Goal: Information Seeking & Learning: Learn about a topic

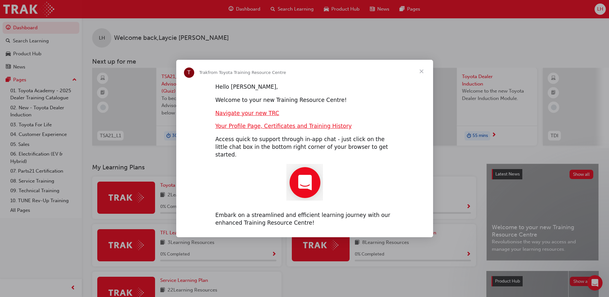
click at [420, 77] on span "Close" at bounding box center [421, 71] width 23 height 23
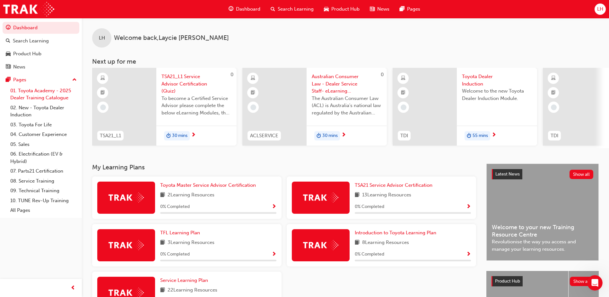
click at [34, 95] on link "01. Toyota Academy - 2025 Dealer Training Catalogue" at bounding box center [44, 94] width 72 height 17
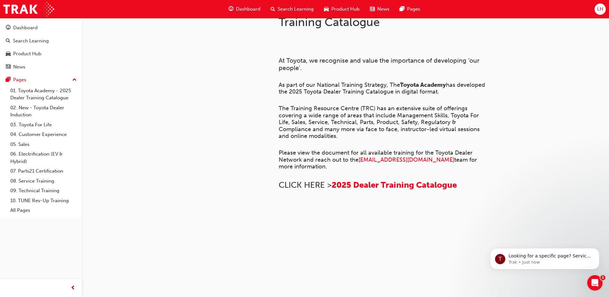
scroll to position [210, 0]
click at [394, 180] on span "2025 Dealer Training Catalogue" at bounding box center [393, 185] width 125 height 10
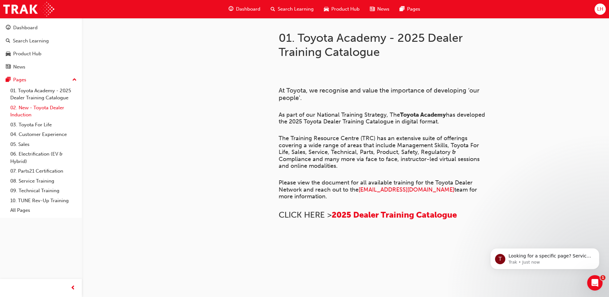
click at [37, 111] on link "02. New - Toyota Dealer Induction" at bounding box center [44, 111] width 72 height 17
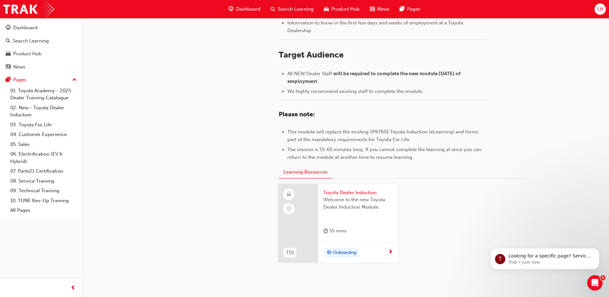
scroll to position [278, 0]
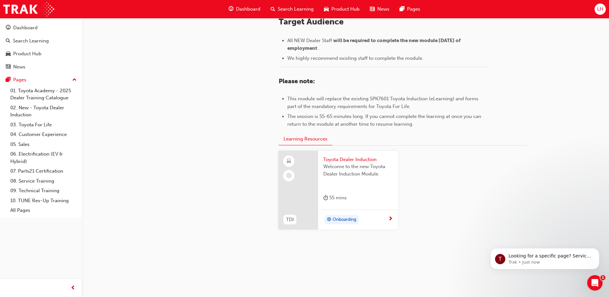
click at [378, 215] on div "Onboarding" at bounding box center [355, 220] width 65 height 10
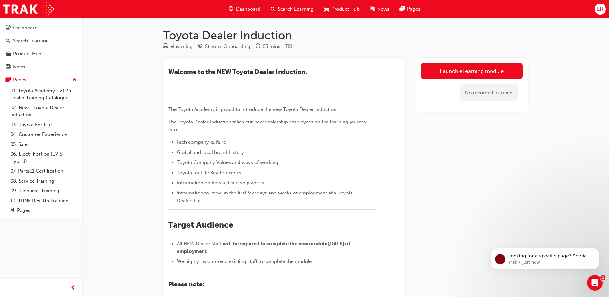
click at [451, 94] on div "No recorded learning" at bounding box center [471, 92] width 102 height 27
click at [460, 69] on link "Launch eLearning module" at bounding box center [471, 71] width 102 height 16
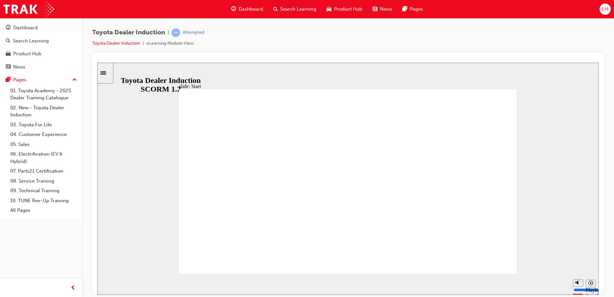
click at [539, 91] on div "slide: Start TOYOTA DEALER INDUCTION START START TOYOTA DEALER INDUCTION START …" at bounding box center [347, 178] width 501 height 232
click at [548, 81] on div "slide: Introduction As of [DATE], the term “Guest” is replaced with “Customer” …" at bounding box center [347, 178] width 501 height 232
click at [157, 284] on input "slide progress" at bounding box center [135, 282] width 41 height 5
click at [395, 280] on div "playback controls" at bounding box center [336, 284] width 442 height 10
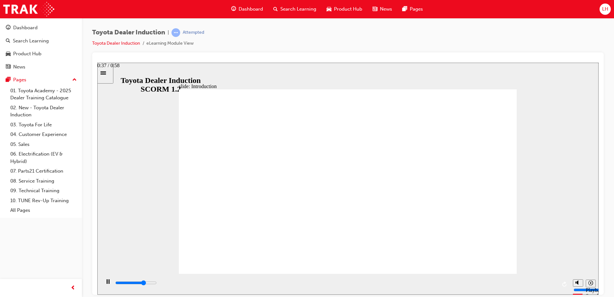
click at [428, 280] on div "playback controls" at bounding box center [336, 284] width 442 height 10
click at [460, 276] on div "playback controls" at bounding box center [334, 283] width 469 height 21
click at [511, 275] on div "playback controls" at bounding box center [334, 283] width 469 height 21
click at [157, 284] on input "slide progress" at bounding box center [135, 282] width 41 height 5
click at [514, 278] on div "playback controls" at bounding box center [334, 283] width 469 height 21
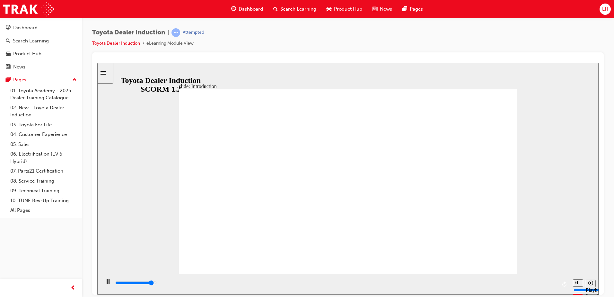
click at [520, 282] on div "playback controls" at bounding box center [336, 282] width 442 height 7
click at [548, 281] on div "playback controls" at bounding box center [336, 282] width 442 height 7
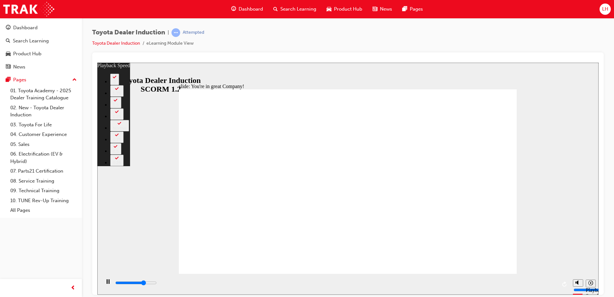
type input "5300"
type input "0"
type input "5400"
type input "0"
type input "5600"
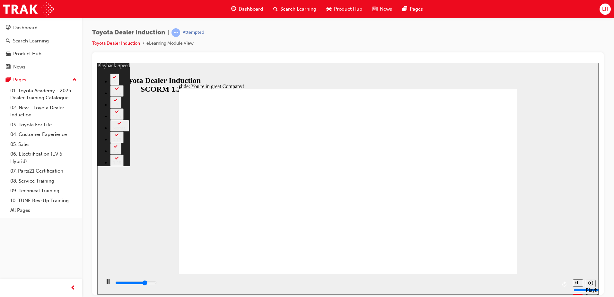
type input "0"
type input "5800"
type input "1"
type input "6100"
type input "1"
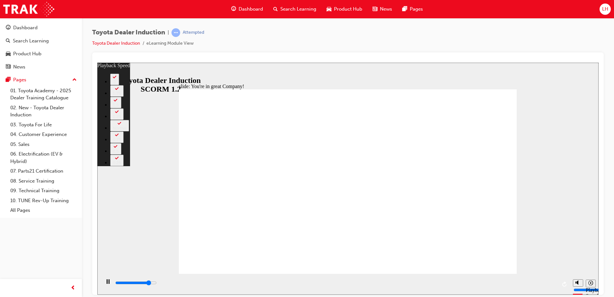
type input "6400"
type input "1"
type input "6600"
type input "1"
type input "6700"
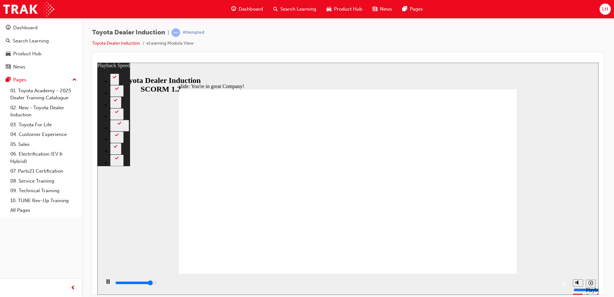
type input "1"
type input "6900"
type input "2"
type input "7200"
type input "2"
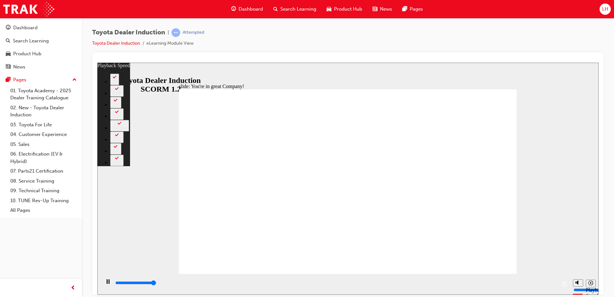
type input "7400"
type input "2"
type input "7500"
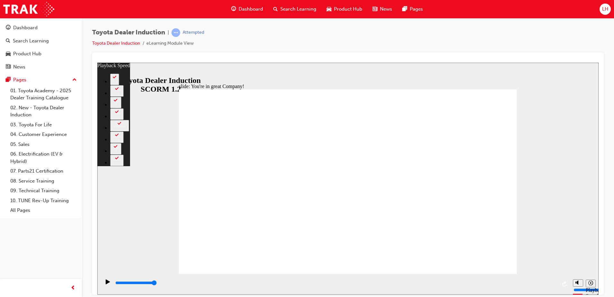
drag, startPoint x: 284, startPoint y: 260, endPoint x: 319, endPoint y: 254, distance: 34.9
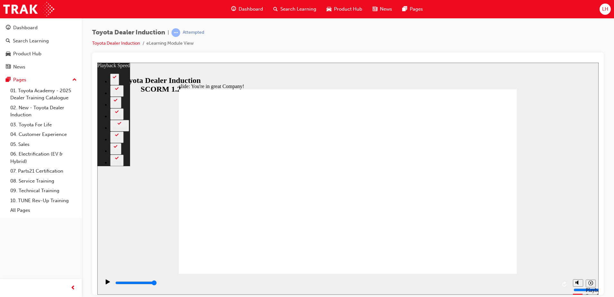
drag, startPoint x: 334, startPoint y: 254, endPoint x: 344, endPoint y: 254, distance: 10.0
drag, startPoint x: 364, startPoint y: 252, endPoint x: 380, endPoint y: 252, distance: 16.0
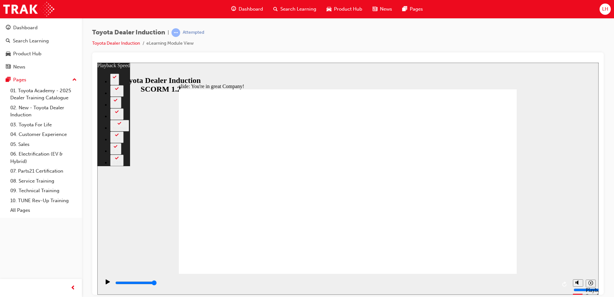
drag, startPoint x: 412, startPoint y: 252, endPoint x: 418, endPoint y: 253, distance: 6.4
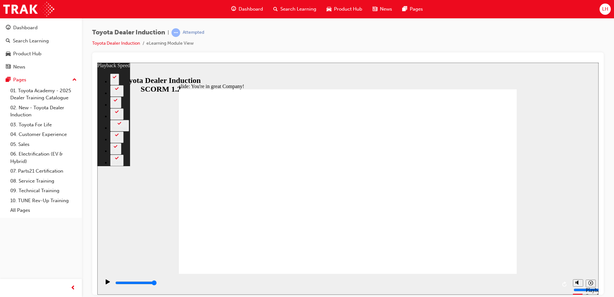
click at [522, 257] on div "slide: You're in great Company! playback speed 2 1.75 1.5 1.25 Normal 0.75 0.5 …" at bounding box center [347, 178] width 501 height 232
type input "156"
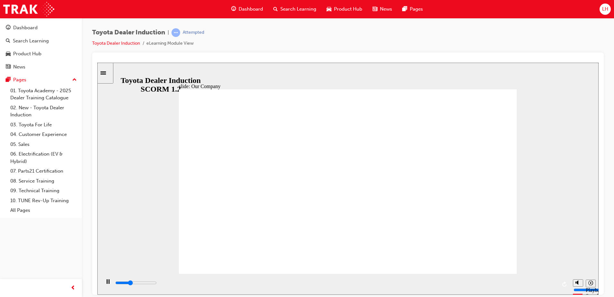
drag, startPoint x: 211, startPoint y: 257, endPoint x: 328, endPoint y: 213, distance: 124.6
click at [150, 294] on html "slide: Our Company Rectangle 1 Our Company Toyota Motor Corporation is the worl…" at bounding box center [347, 178] width 501 height 232
type input "8300"
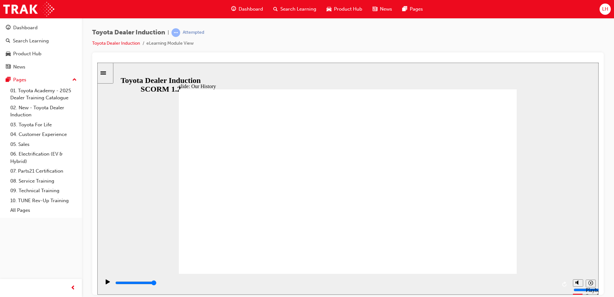
drag, startPoint x: 366, startPoint y: 237, endPoint x: 335, endPoint y: 245, distance: 32.0
drag, startPoint x: 340, startPoint y: 240, endPoint x: 292, endPoint y: 246, distance: 48.1
type input "2"
drag, startPoint x: 255, startPoint y: 238, endPoint x: 304, endPoint y: 234, distance: 48.9
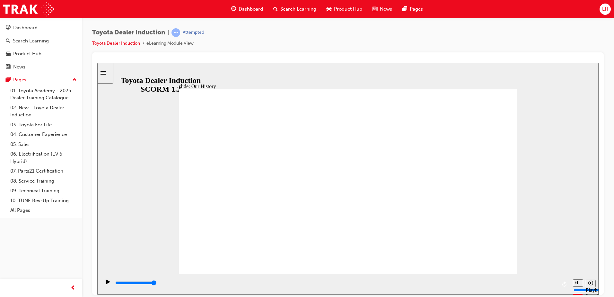
drag, startPoint x: 343, startPoint y: 234, endPoint x: 449, endPoint y: 230, distance: 106.0
drag, startPoint x: 441, startPoint y: 235, endPoint x: 322, endPoint y: 257, distance: 121.0
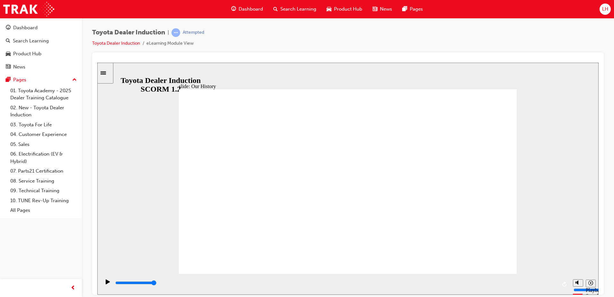
drag, startPoint x: 349, startPoint y: 240, endPoint x: 322, endPoint y: 241, distance: 27.0
drag, startPoint x: 340, startPoint y: 233, endPoint x: 300, endPoint y: 238, distance: 40.1
type input "3"
drag, startPoint x: 344, startPoint y: 237, endPoint x: 440, endPoint y: 239, distance: 95.3
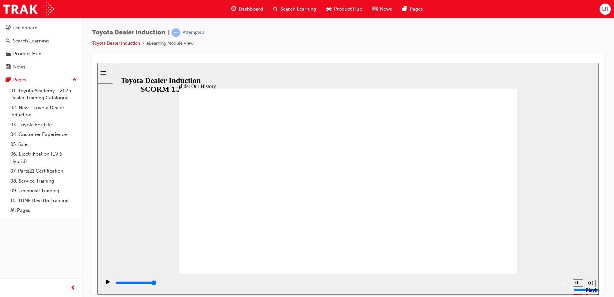
drag, startPoint x: 492, startPoint y: 87, endPoint x: 489, endPoint y: 99, distance: 12.4
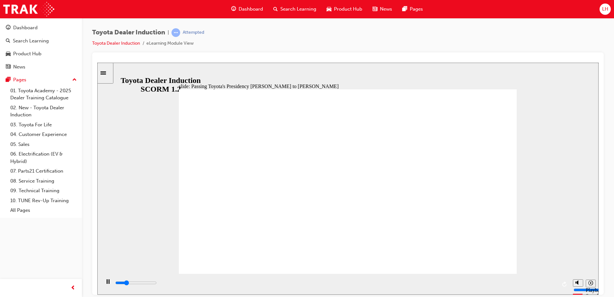
drag, startPoint x: 495, startPoint y: 122, endPoint x: 491, endPoint y: 104, distance: 18.5
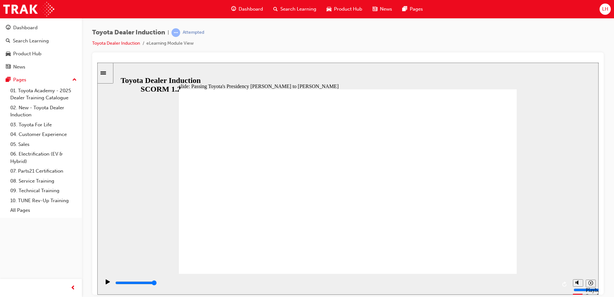
drag, startPoint x: 495, startPoint y: 260, endPoint x: 546, endPoint y: 135, distance: 135.8
type input "5000"
radio input "true"
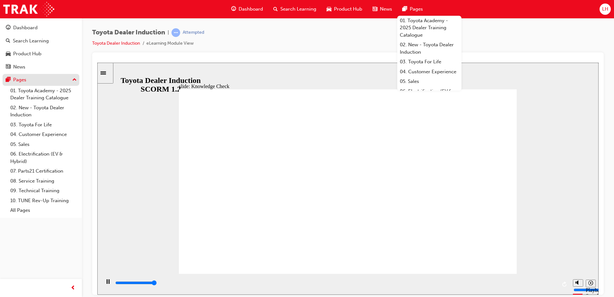
type input "5000"
radio input "true"
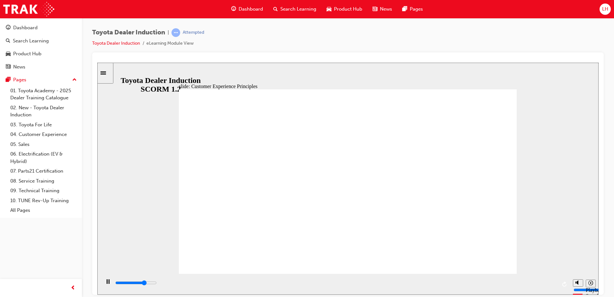
drag, startPoint x: 361, startPoint y: 211, endPoint x: 501, endPoint y: 258, distance: 146.9
drag, startPoint x: 389, startPoint y: 184, endPoint x: 370, endPoint y: 193, distance: 20.8
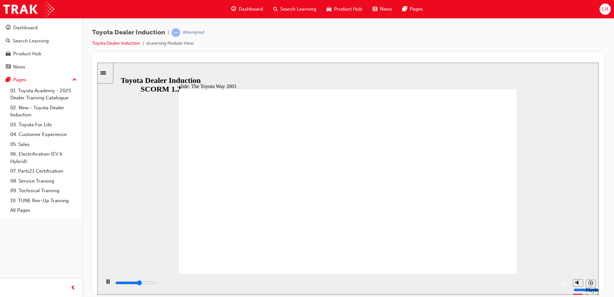
drag, startPoint x: 462, startPoint y: 189, endPoint x: 424, endPoint y: 233, distance: 57.5
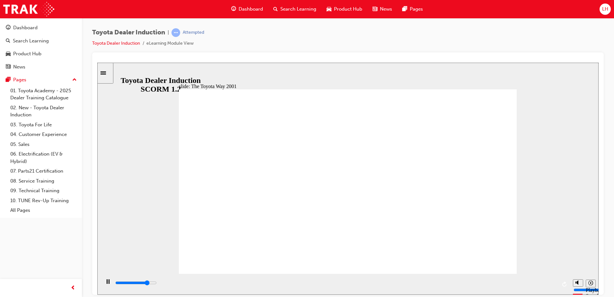
drag, startPoint x: 504, startPoint y: 262, endPoint x: 496, endPoint y: 262, distance: 7.4
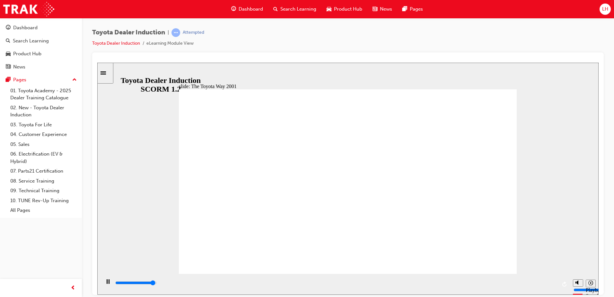
drag, startPoint x: 496, startPoint y: 83, endPoint x: 494, endPoint y: 94, distance: 11.5
click at [497, 84] on div "slide: 10 Positive Actions Group 1 Toyota Way 2020 In [DATE], [DATE], the Toyot…" at bounding box center [347, 178] width 501 height 232
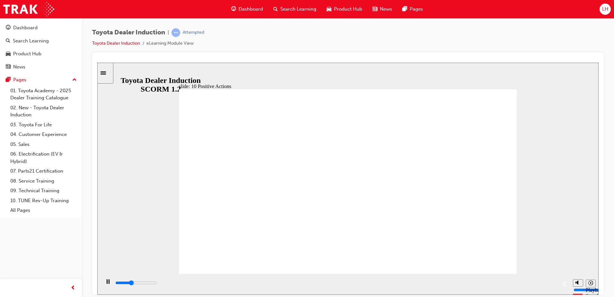
click at [509, 81] on div "slide: 10 Positive Actions Multiply 1 We strive to keep the perspectives of our…" at bounding box center [347, 178] width 501 height 232
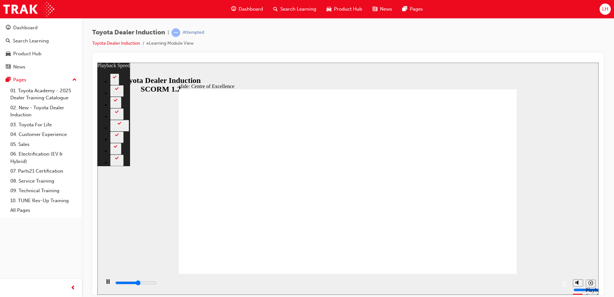
type input "8500"
type input "0"
type input "8800"
type input "0"
type input "9100"
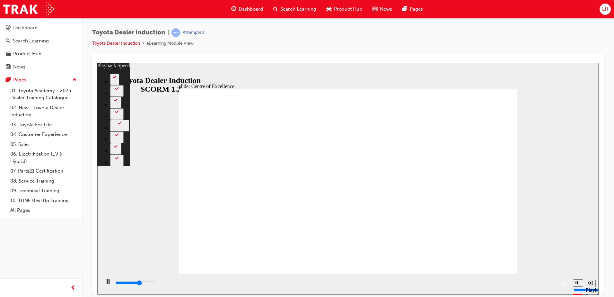
type input "1"
type input "9300"
type input "1"
type input "9600"
type input "1"
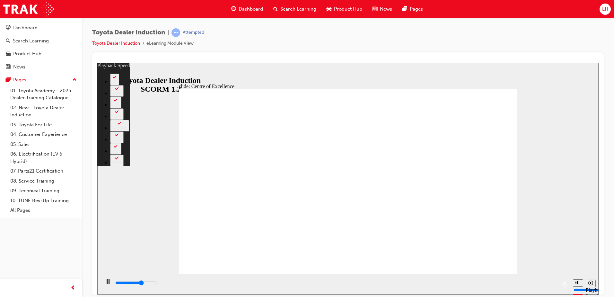
type input "9900"
type input "2"
type input "10100"
type input "2"
type input "10300"
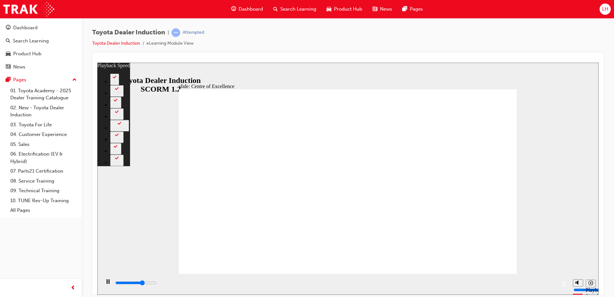
type input "2"
type input "10400"
type input "2"
type input "10700"
type input "2"
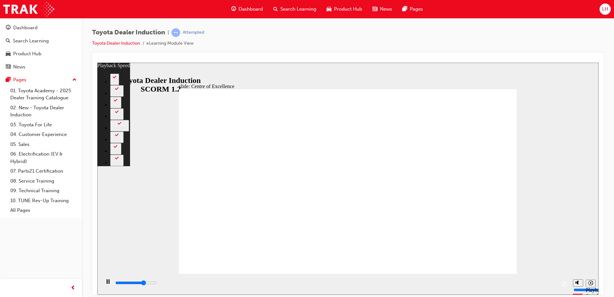
type input "10800"
type input "2"
type input "10900"
type input "2"
type input "10900"
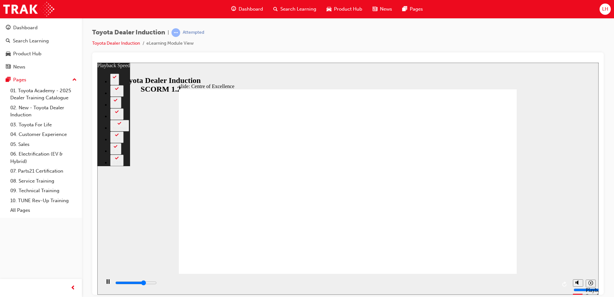
type input "3"
type input "11200"
type input "3"
type input "11500"
type input "3"
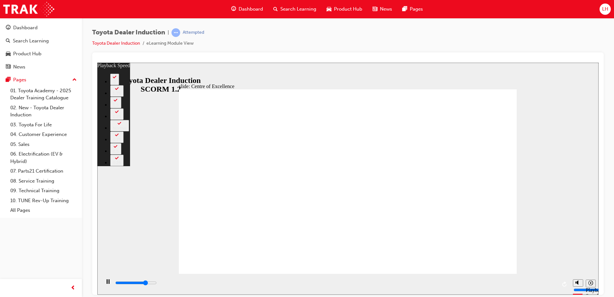
type input "11700"
type input "3"
type input "12000"
type input "4"
type input "12300"
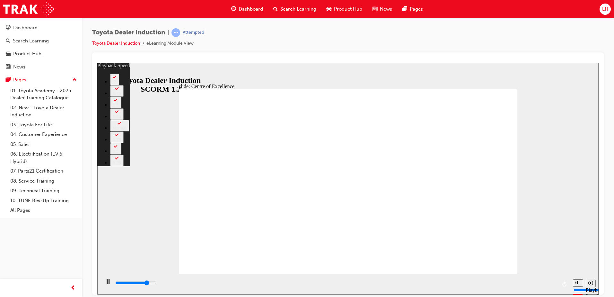
type input "4"
type input "12500"
type input "4"
type input "12800"
type input "4"
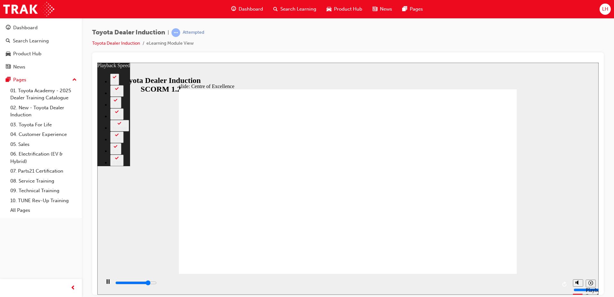
type input "12800"
type input "4"
type input "13100"
type input "5"
type input "13300"
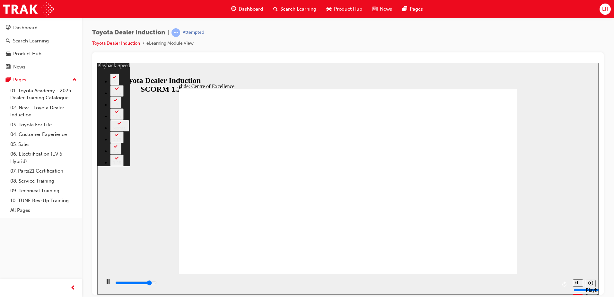
type input "5"
type input "13400"
type input "5"
type input "13600"
type input "5"
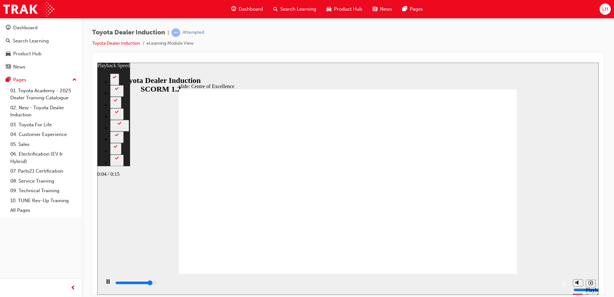
type input "13600"
type input "5"
type input "13800"
type input "6"
type input "14100"
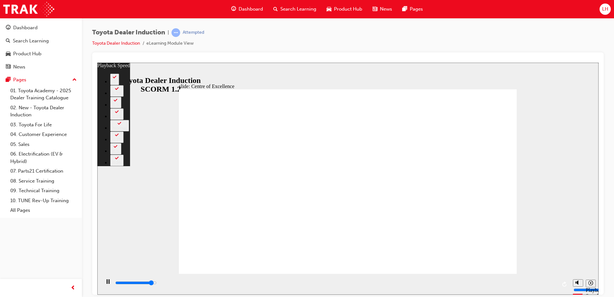
type input "6"
type input "14400"
type input "6"
type input "14700"
type input "6"
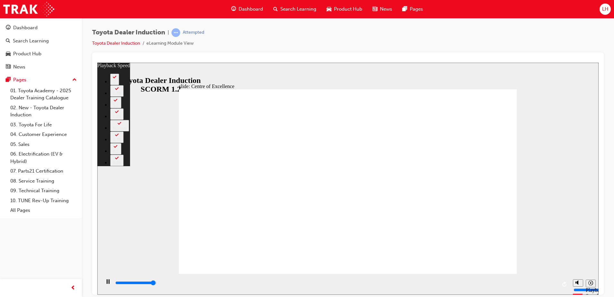
type input "14900"
type input "7"
type input "15200"
type input "7"
type input "15300"
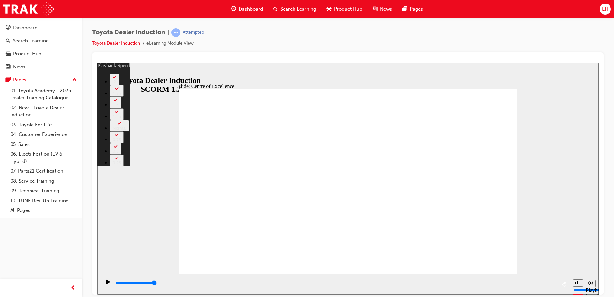
drag, startPoint x: 501, startPoint y: 258, endPoint x: 568, endPoint y: 258, distance: 66.8
click at [568, 258] on div "slide: Centre of Excellence Rectangle 2 playback speed 2 1.75 1.5 1.25 Normal 0…" at bounding box center [347, 178] width 501 height 232
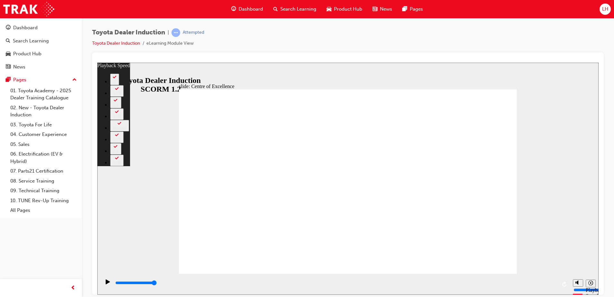
type input "248"
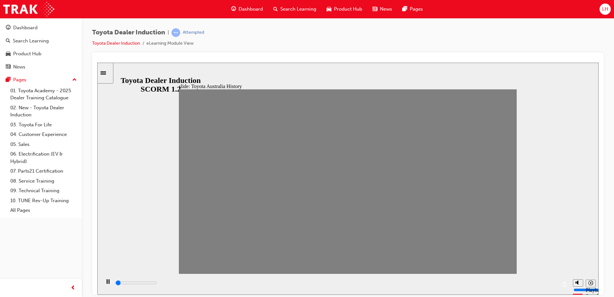
drag, startPoint x: 193, startPoint y: 187, endPoint x: 210, endPoint y: 183, distance: 17.7
drag, startPoint x: 203, startPoint y: 187, endPoint x: 221, endPoint y: 185, distance: 18.1
drag, startPoint x: 219, startPoint y: 187, endPoint x: 271, endPoint y: 184, distance: 51.8
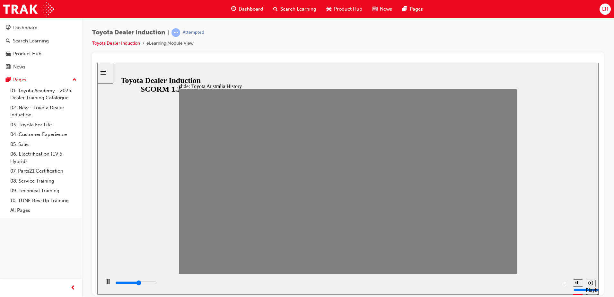
drag, startPoint x: 262, startPoint y: 184, endPoint x: 234, endPoint y: 190, distance: 28.9
type input "0"
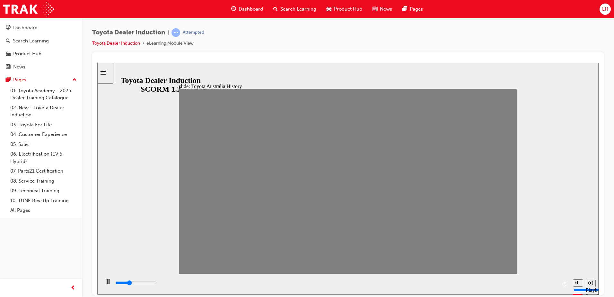
type input "4"
type input "0"
type input "5"
drag, startPoint x: 255, startPoint y: 188, endPoint x: 271, endPoint y: 188, distance: 16.0
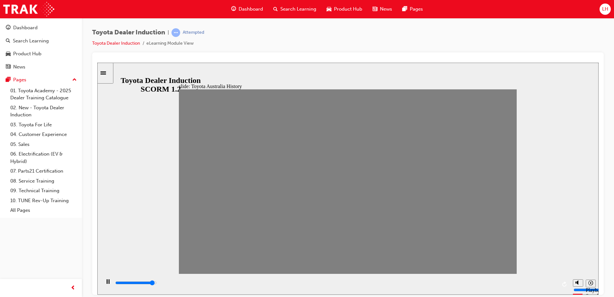
drag, startPoint x: 285, startPoint y: 184, endPoint x: 299, endPoint y: 184, distance: 13.8
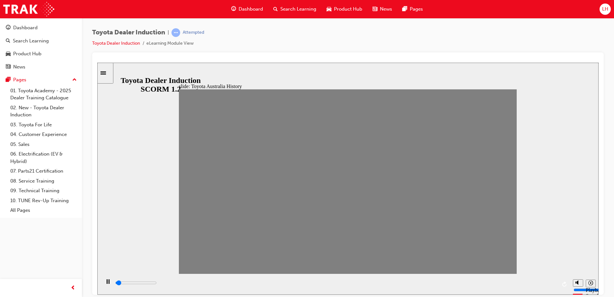
drag, startPoint x: 301, startPoint y: 185, endPoint x: 312, endPoint y: 184, distance: 11.6
drag, startPoint x: 318, startPoint y: 186, endPoint x: 336, endPoint y: 184, distance: 18.4
drag, startPoint x: 331, startPoint y: 183, endPoint x: 375, endPoint y: 186, distance: 44.4
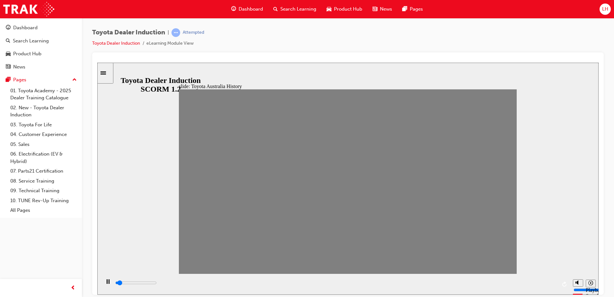
type input "7000"
type input "10"
type input "0"
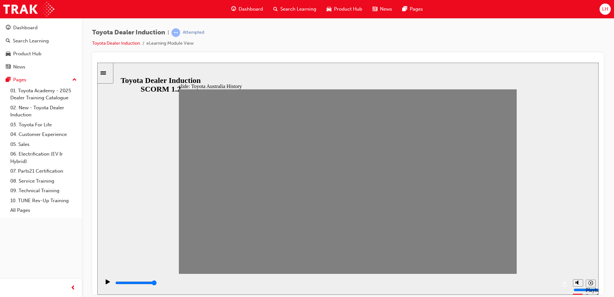
type input "11"
drag, startPoint x: 342, startPoint y: 186, endPoint x: 353, endPoint y: 186, distance: 10.9
type input "7000"
type input "10"
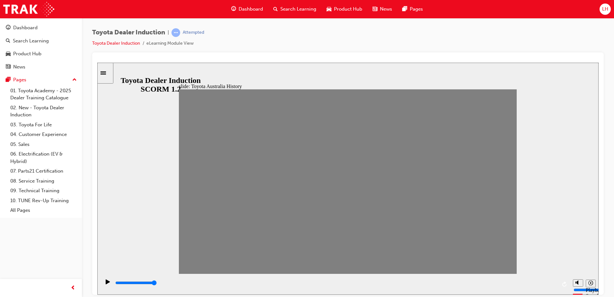
drag, startPoint x: 362, startPoint y: 185, endPoint x: 339, endPoint y: 187, distance: 22.5
type input "0"
type input "9"
drag, startPoint x: 345, startPoint y: 186, endPoint x: 335, endPoint y: 186, distance: 10.6
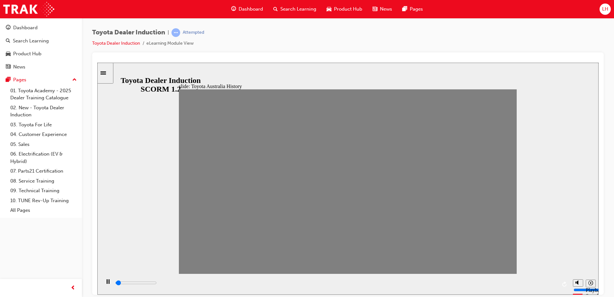
type input "0"
type input "8"
drag, startPoint x: 334, startPoint y: 185, endPoint x: 314, endPoint y: 188, distance: 20.4
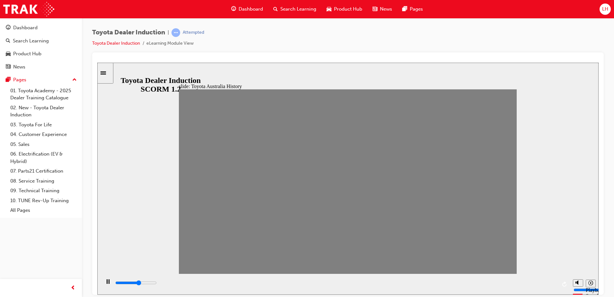
type input "0"
type input "7"
drag, startPoint x: 313, startPoint y: 187, endPoint x: 302, endPoint y: 189, distance: 10.5
type input "0"
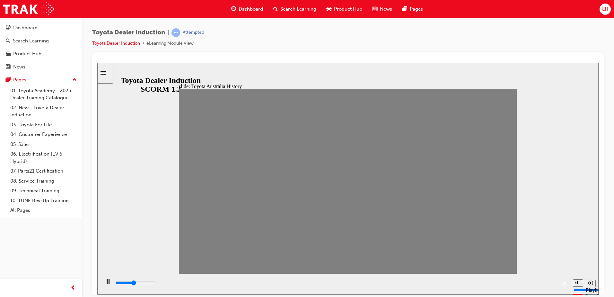
type input "6"
drag, startPoint x: 303, startPoint y: 185, endPoint x: 289, endPoint y: 186, distance: 14.2
drag, startPoint x: 283, startPoint y: 182, endPoint x: 272, endPoint y: 183, distance: 10.3
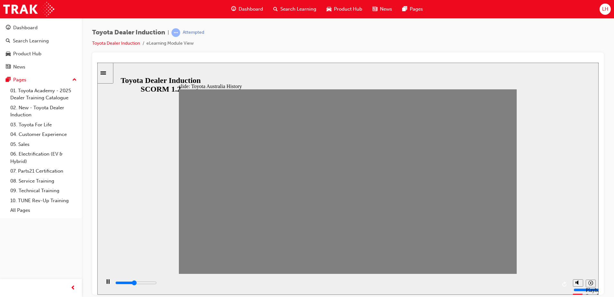
type input "0"
type input "1"
drag, startPoint x: 283, startPoint y: 185, endPoint x: 210, endPoint y: 182, distance: 72.9
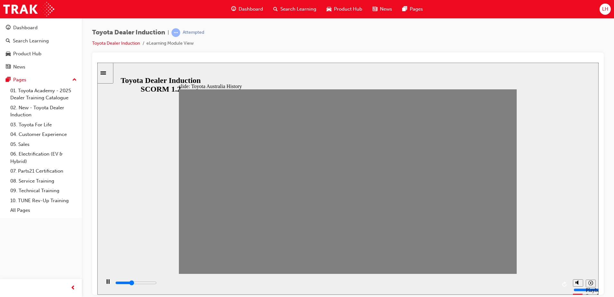
type input "0"
type input "2"
drag, startPoint x: 206, startPoint y: 187, endPoint x: 221, endPoint y: 186, distance: 15.1
type input "0"
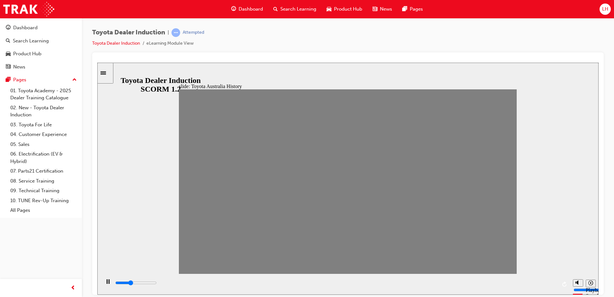
type input "3"
drag, startPoint x: 218, startPoint y: 184, endPoint x: 236, endPoint y: 184, distance: 17.3
type input "0"
type input "4"
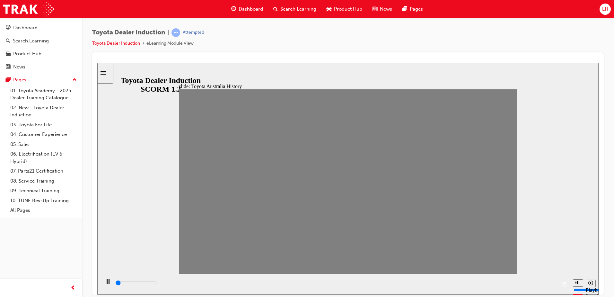
type input "0"
type input "5"
drag, startPoint x: 237, startPoint y: 185, endPoint x: 260, endPoint y: 187, distance: 23.6
type input "0"
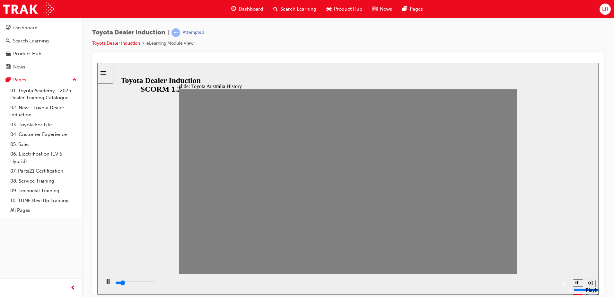
type input "4"
drag, startPoint x: 265, startPoint y: 186, endPoint x: 254, endPoint y: 187, distance: 11.6
type input "0"
type input "5"
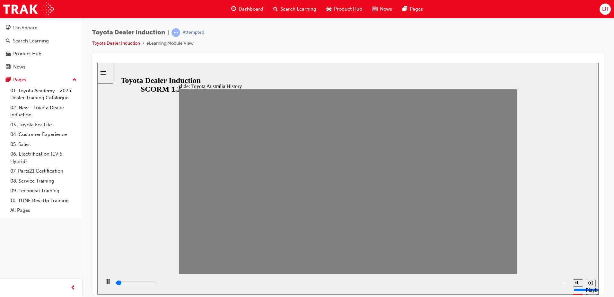
drag, startPoint x: 255, startPoint y: 188, endPoint x: 266, endPoint y: 188, distance: 10.9
type input "0"
type input "6"
drag, startPoint x: 266, startPoint y: 188, endPoint x: 287, endPoint y: 189, distance: 20.9
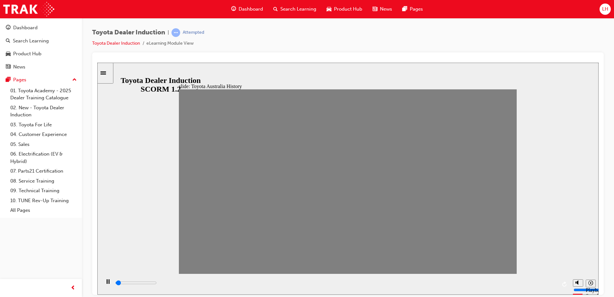
type input "0"
type input "9"
drag, startPoint x: 285, startPoint y: 187, endPoint x: 333, endPoint y: 188, distance: 48.5
type input "7000"
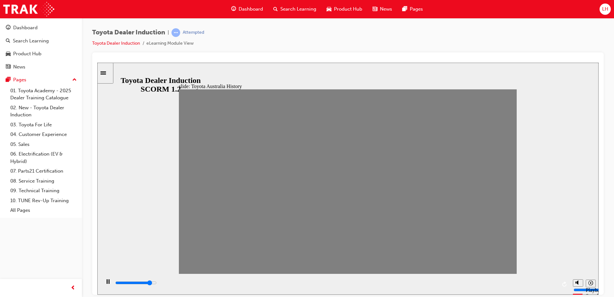
type input "10"
drag, startPoint x: 331, startPoint y: 187, endPoint x: 348, endPoint y: 188, distance: 18.0
type input "0"
type input "11"
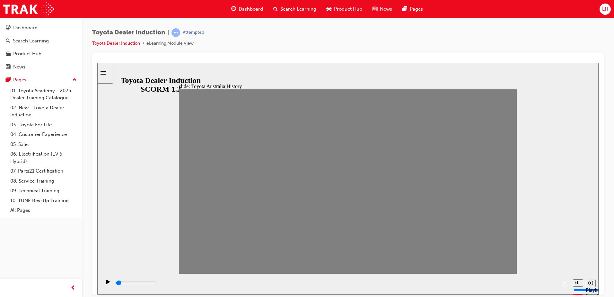
drag, startPoint x: 346, startPoint y: 185, endPoint x: 365, endPoint y: 184, distance: 19.0
type input "0"
type input "12"
drag, startPoint x: 365, startPoint y: 185, endPoint x: 375, endPoint y: 184, distance: 9.6
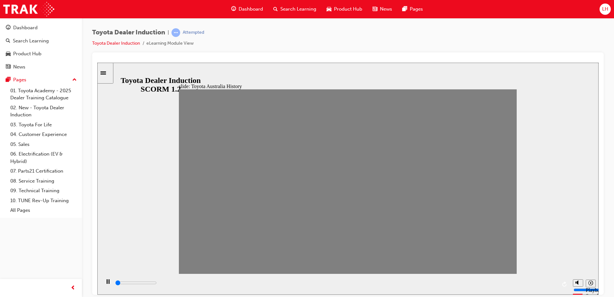
drag, startPoint x: 375, startPoint y: 187, endPoint x: 392, endPoint y: 184, distance: 17.8
drag, startPoint x: 392, startPoint y: 185, endPoint x: 404, endPoint y: 185, distance: 11.6
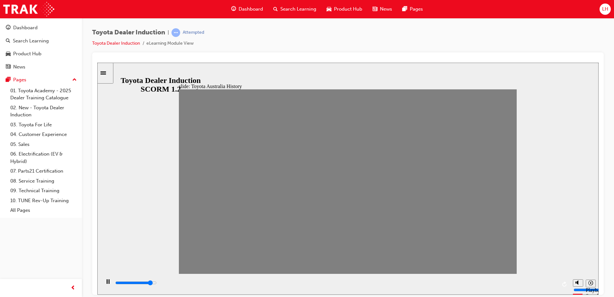
drag, startPoint x: 410, startPoint y: 181, endPoint x: 421, endPoint y: 177, distance: 11.1
drag, startPoint x: 425, startPoint y: 187, endPoint x: 446, endPoint y: 187, distance: 20.9
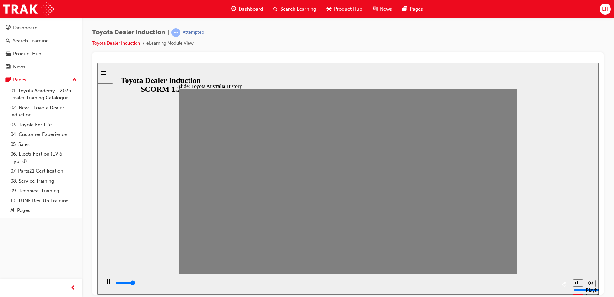
drag, startPoint x: 435, startPoint y: 187, endPoint x: 446, endPoint y: 189, distance: 11.4
type input "0"
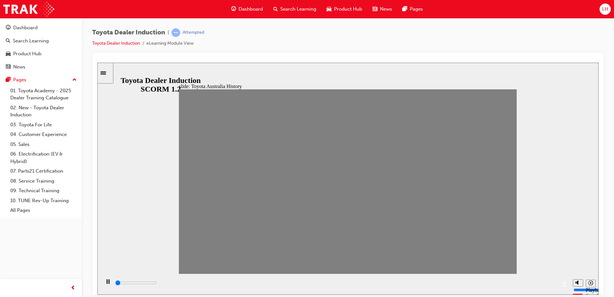
type input "18"
type input "100"
type input "19"
drag, startPoint x: 488, startPoint y: 186, endPoint x: 499, endPoint y: 187, distance: 10.9
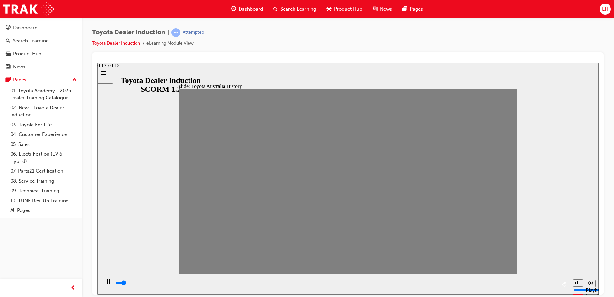
drag, startPoint x: 487, startPoint y: 267, endPoint x: 486, endPoint y: 263, distance: 3.7
click at [486, 263] on div "slide: Toyota Australia History Group Freeform 3 Freeform 1 Freeform 4 Freefor…" at bounding box center [347, 238] width 501 height 352
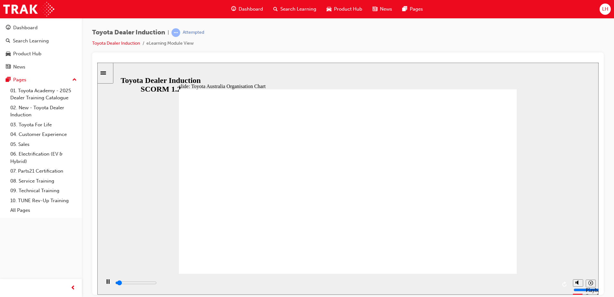
drag, startPoint x: 257, startPoint y: 231, endPoint x: 247, endPoint y: 239, distance: 11.9
type input "27400"
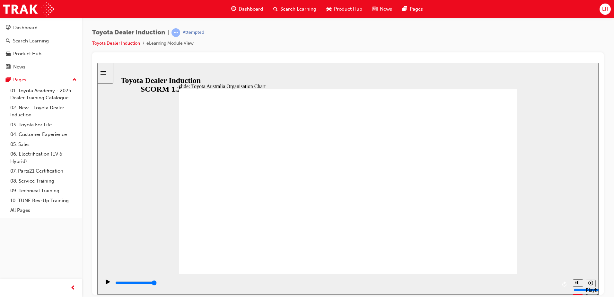
drag, startPoint x: 513, startPoint y: 266, endPoint x: 504, endPoint y: 262, distance: 9.1
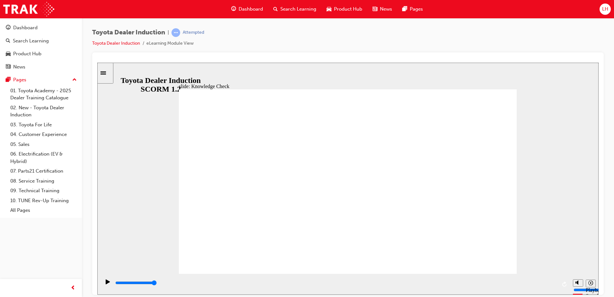
click at [206, 275] on div "playback controls" at bounding box center [334, 283] width 469 height 21
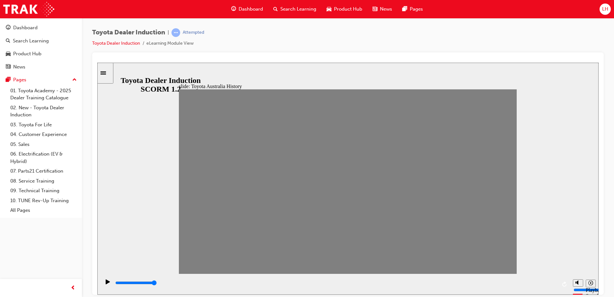
drag, startPoint x: 499, startPoint y: 186, endPoint x: 204, endPoint y: 189, distance: 295.2
type input "0"
type input "2"
type input "0"
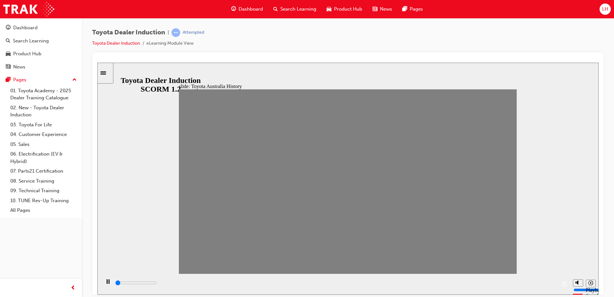
type input "3"
drag, startPoint x: 206, startPoint y: 183, endPoint x: 235, endPoint y: 186, distance: 28.8
type input "0"
type input "4"
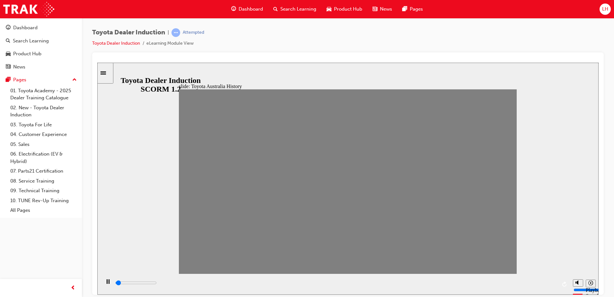
drag, startPoint x: 239, startPoint y: 185, endPoint x: 251, endPoint y: 183, distance: 12.5
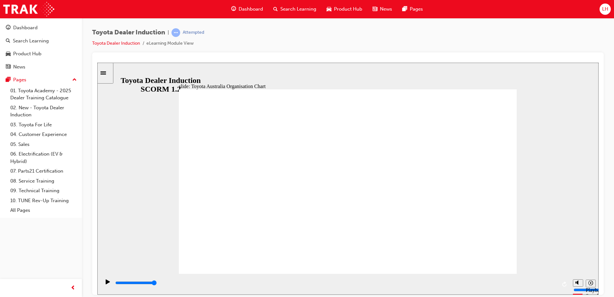
type input "1600"
radio input "true"
type input "5000"
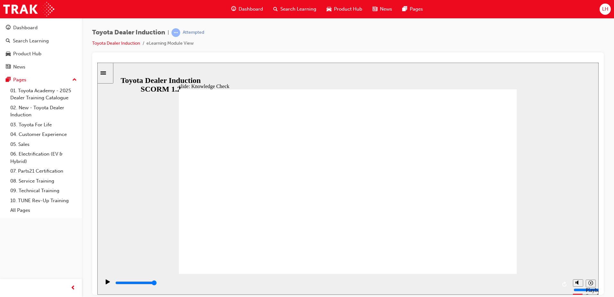
radio input "true"
type input "5000"
radio input "true"
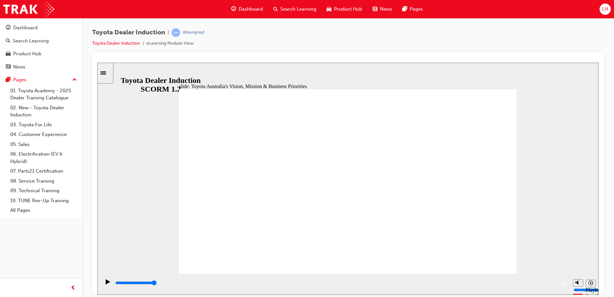
drag, startPoint x: 601, startPoint y: 8, endPoint x: 572, endPoint y: 25, distance: 33.1
drag, startPoint x: 669, startPoint y: 87, endPoint x: 426, endPoint y: 133, distance: 247.5
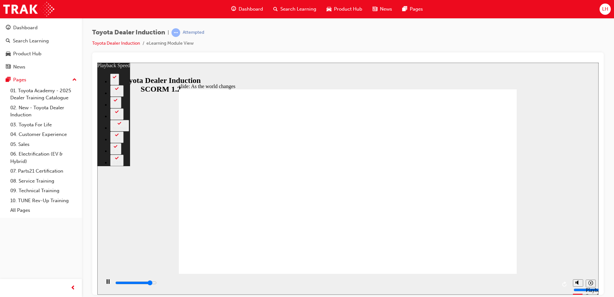
type input "8200"
type input "0"
type input "8400"
type input "0"
type input "8700"
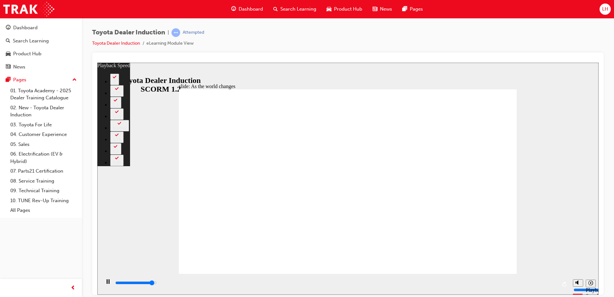
type input "1"
type input "9000"
type input "1"
type input "9200"
type input "1"
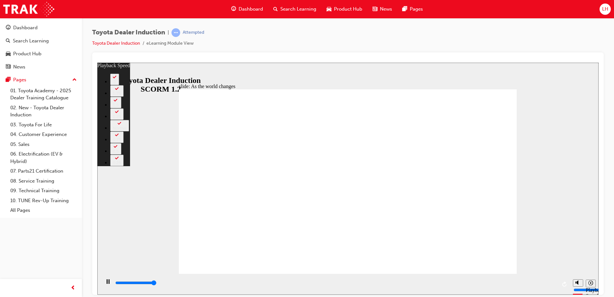
type input "9200"
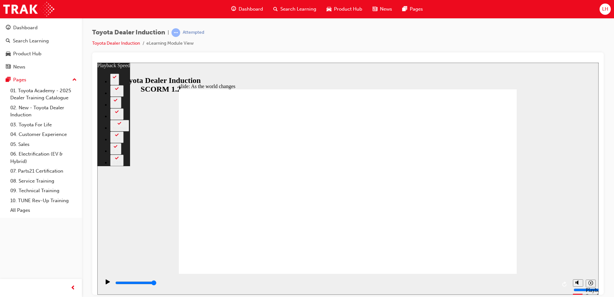
type input "41"
